Goal: Task Accomplishment & Management: Manage account settings

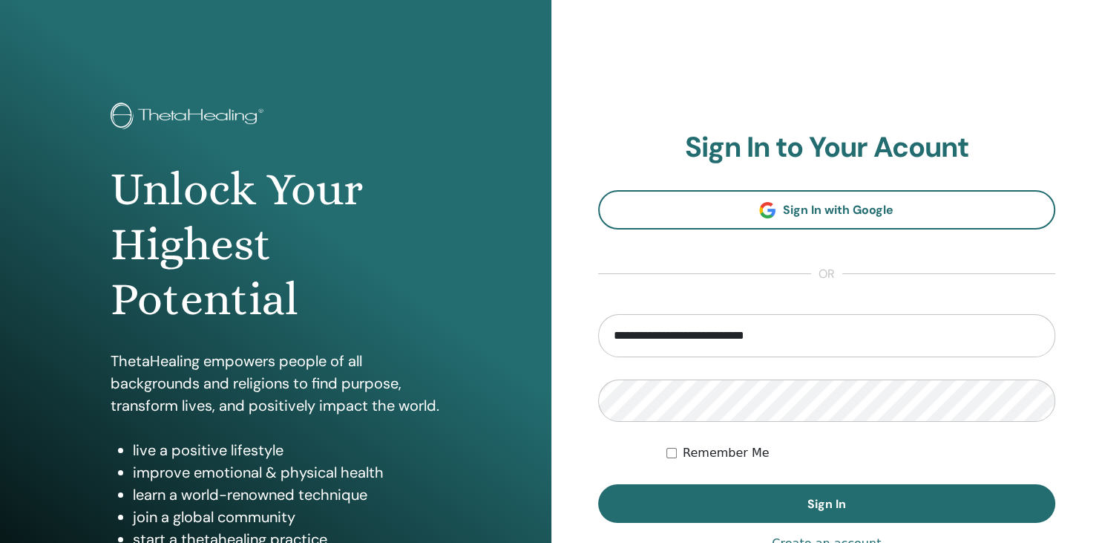
type input "**********"
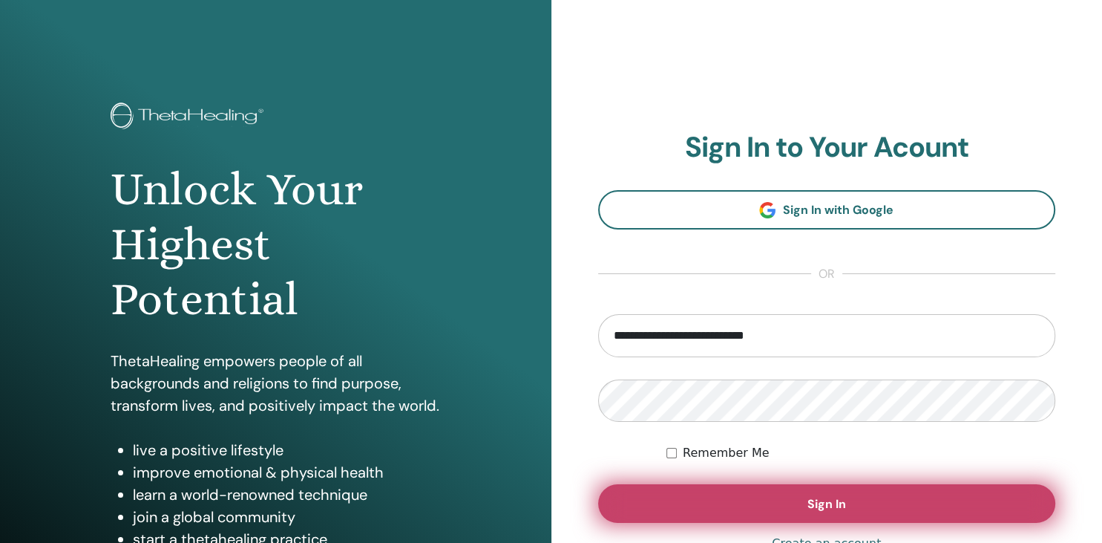
click at [770, 495] on button "Sign In" at bounding box center [827, 503] width 458 height 39
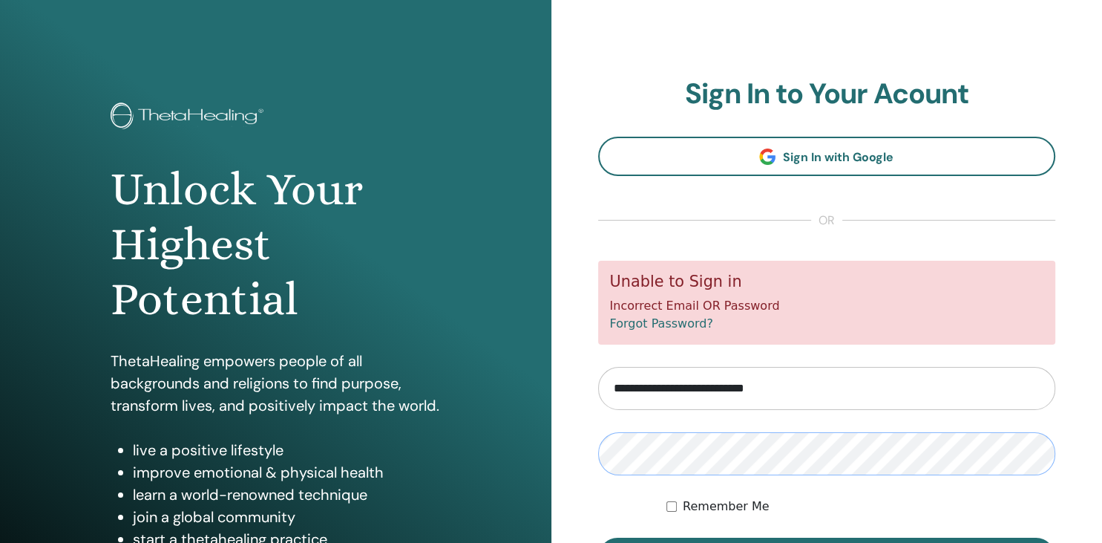
scroll to position [78, 0]
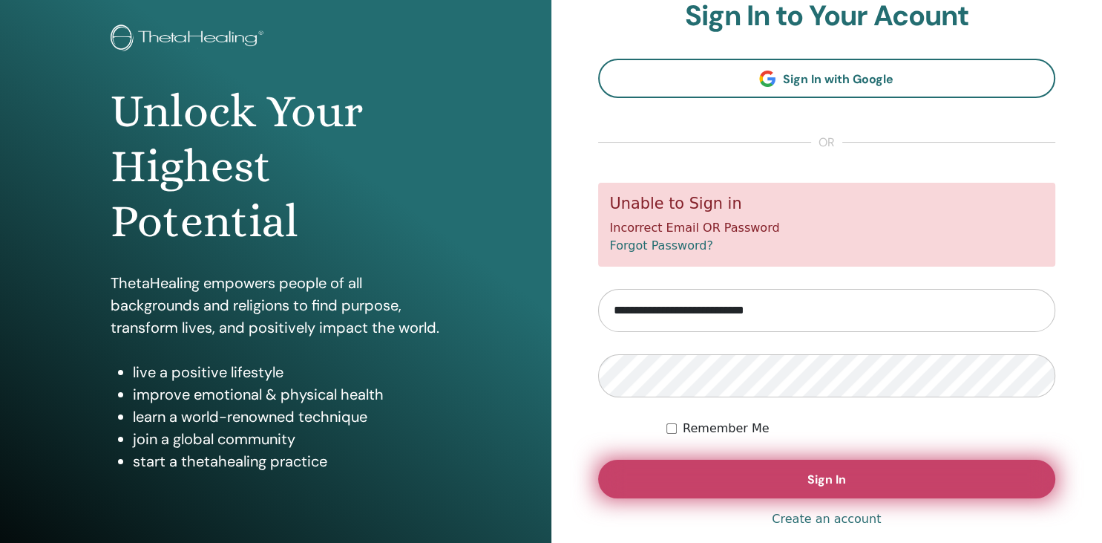
click at [774, 463] on button "Sign In" at bounding box center [827, 479] width 458 height 39
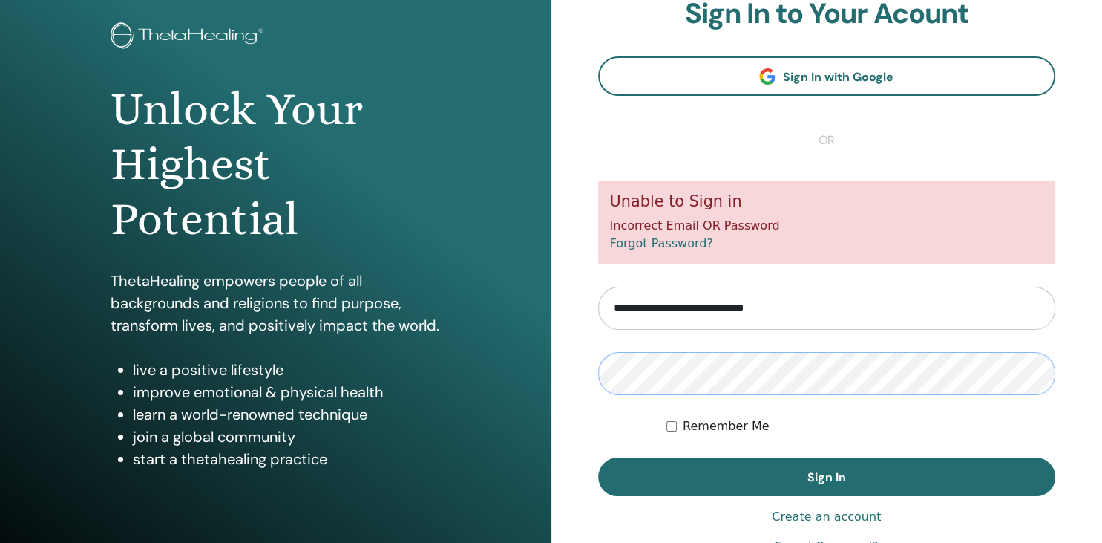
scroll to position [169, 0]
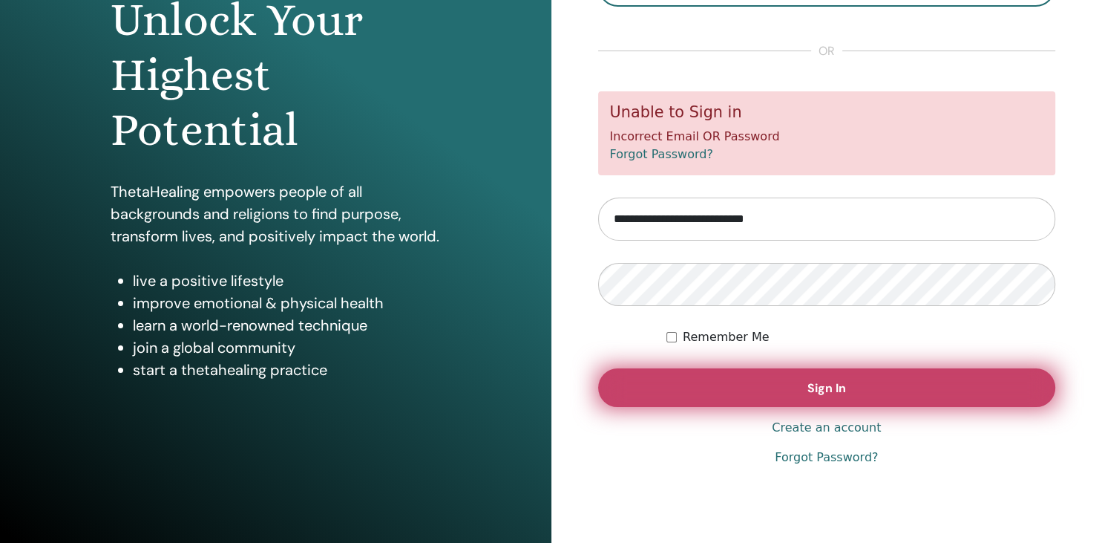
click at [705, 388] on button "Sign In" at bounding box center [827, 387] width 458 height 39
